Goal: Task Accomplishment & Management: Use online tool/utility

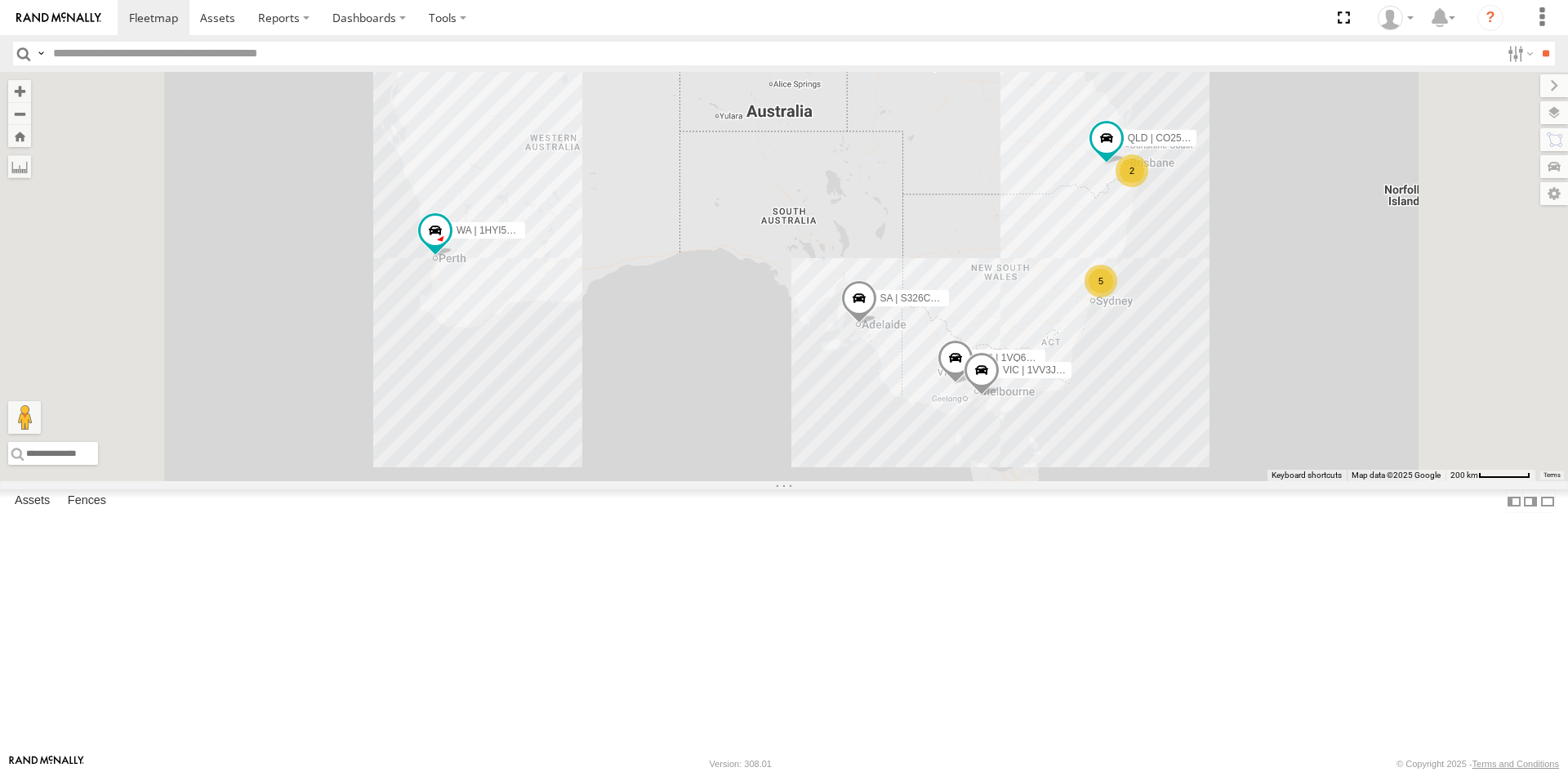
click at [0, 0] on div "QLD | CO25TI | [PERSON_NAME]" at bounding box center [0, 0] width 0 height 0
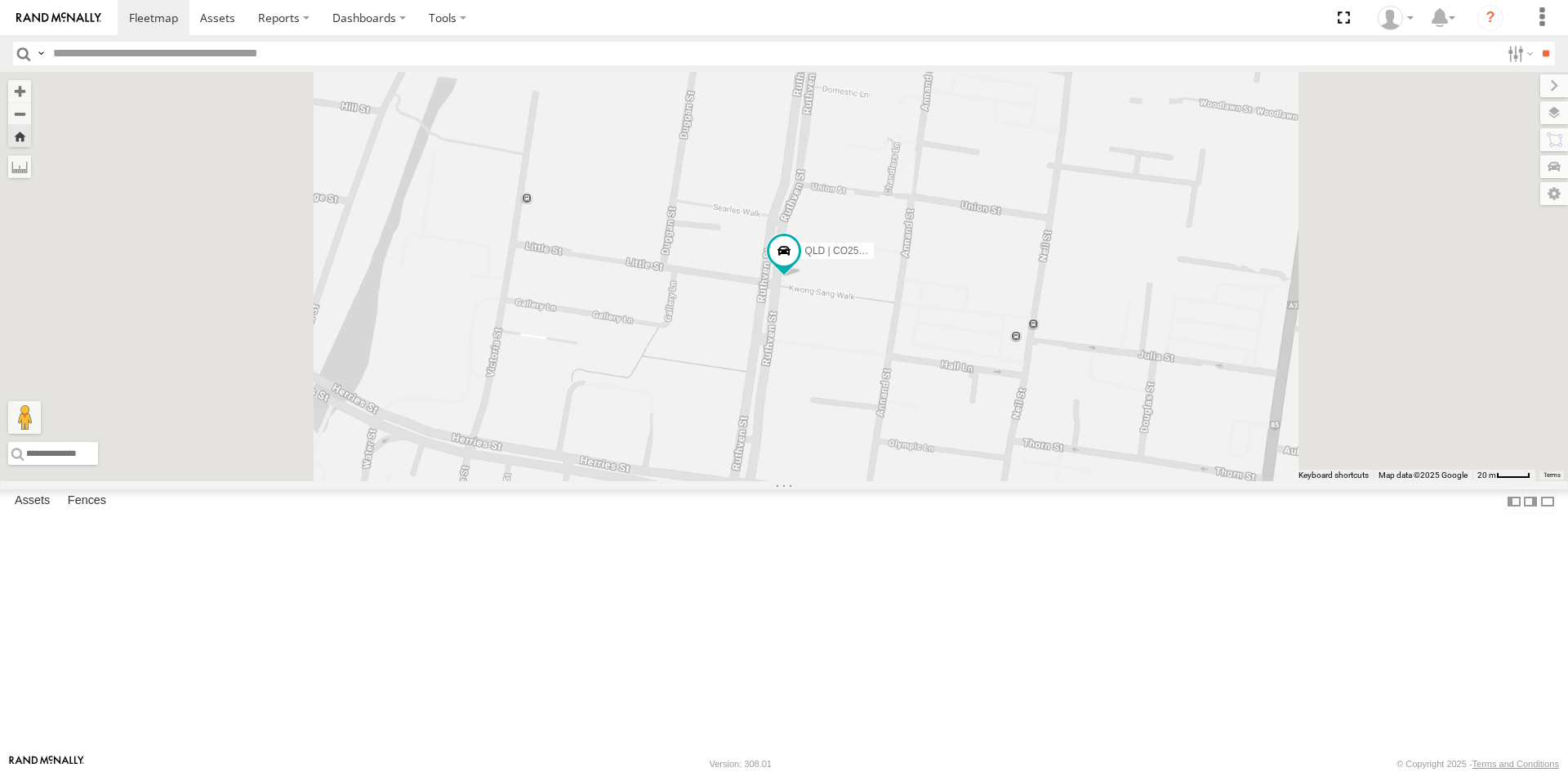
click at [0, 0] on link at bounding box center [0, 0] width 0 height 0
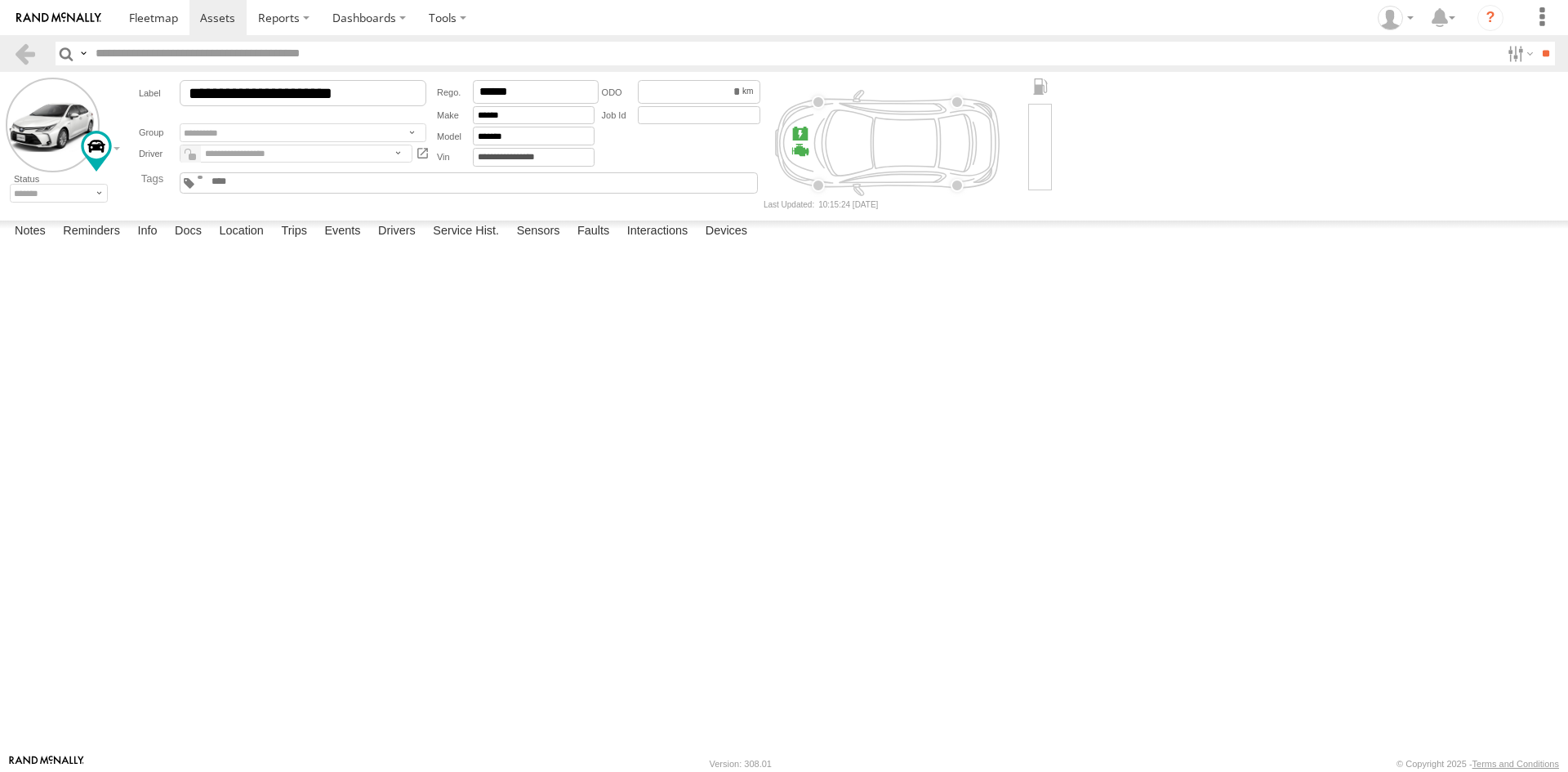
click at [0, 0] on textarea at bounding box center [0, 0] width 0 height 0
click at [153, 244] on label "Info" at bounding box center [147, 232] width 36 height 23
